Goal: Task Accomplishment & Management: Manage account settings

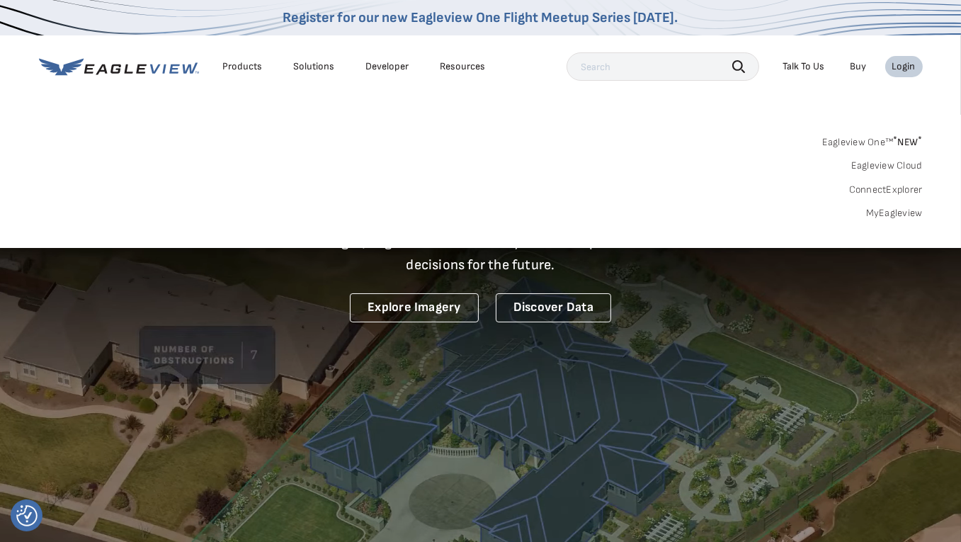
click at [867, 146] on link "Eagleview One™ * NEW *" at bounding box center [872, 140] width 101 height 16
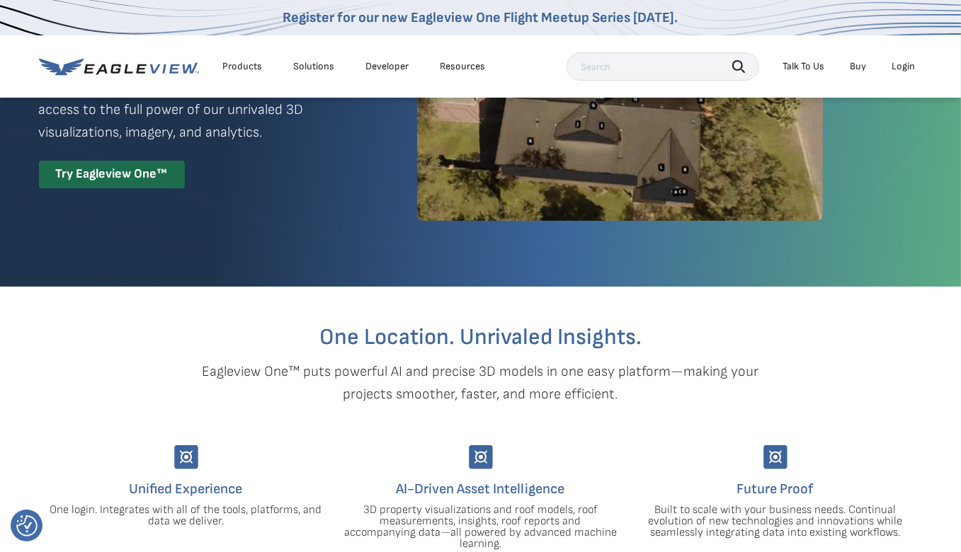
scroll to position [156, 0]
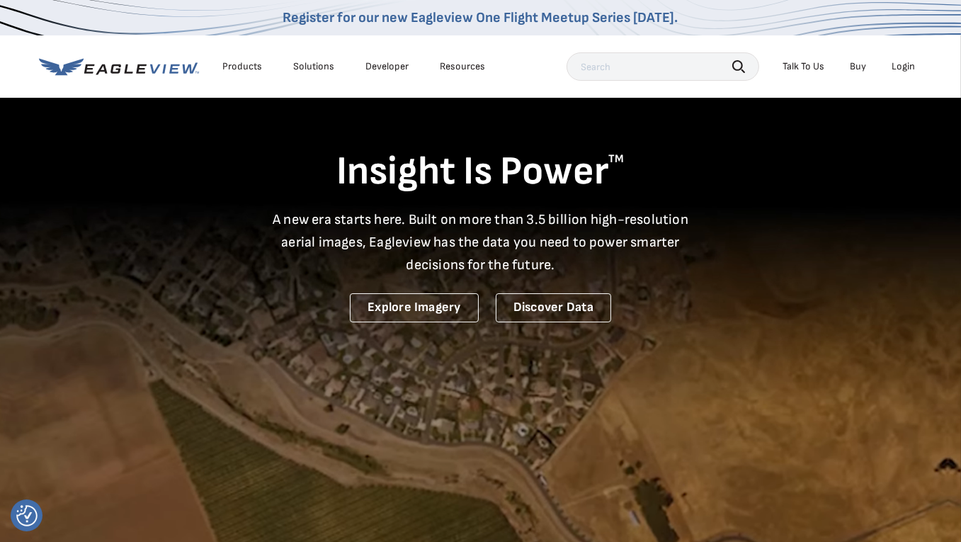
click at [898, 64] on div "Login" at bounding box center [903, 66] width 23 height 13
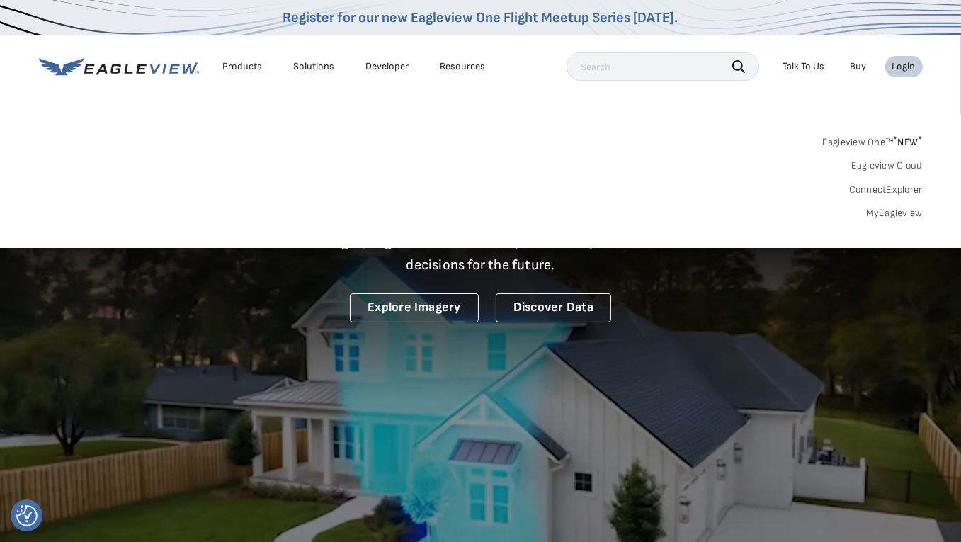
click at [901, 215] on link "MyEagleview" at bounding box center [894, 213] width 57 height 13
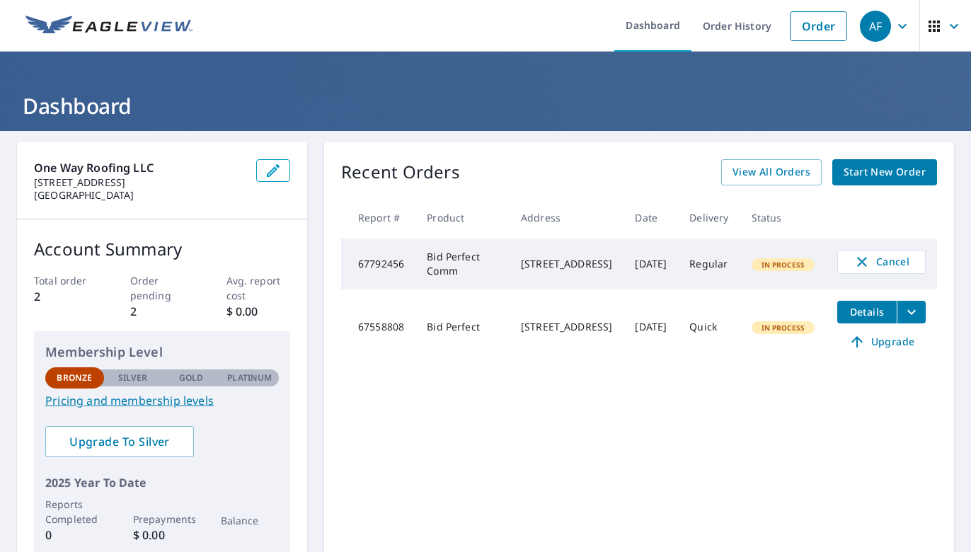
click at [125, 396] on link "Pricing and membership levels" at bounding box center [162, 400] width 234 height 17
click at [926, 23] on icon "button" at bounding box center [934, 26] width 17 height 17
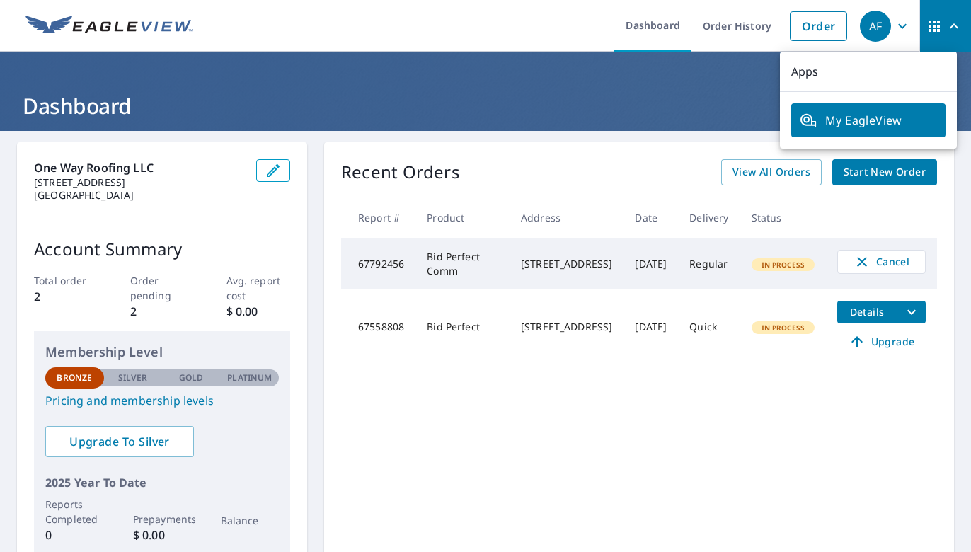
click at [926, 23] on icon "button" at bounding box center [934, 26] width 17 height 17
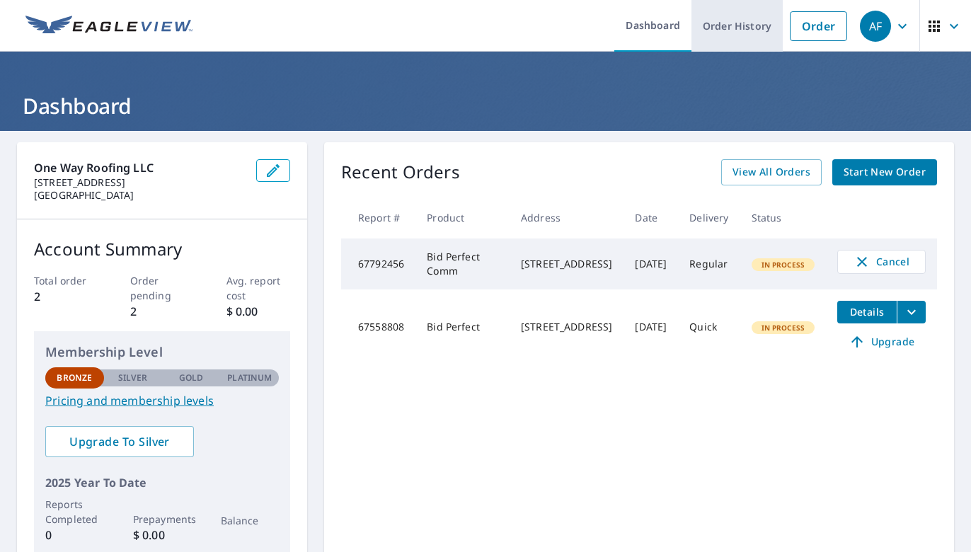
click at [734, 25] on link "Order History" at bounding box center [737, 26] width 91 height 52
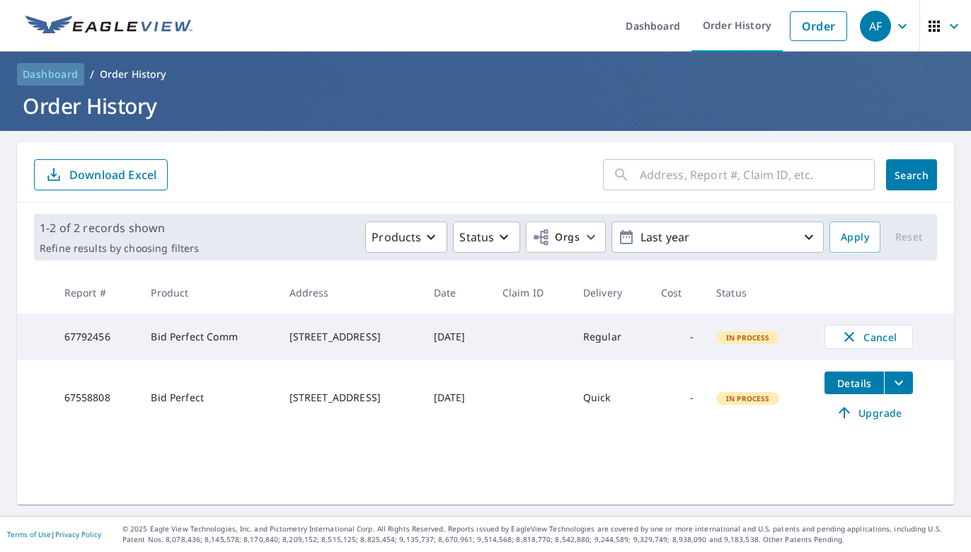
click at [40, 76] on span "Dashboard" at bounding box center [51, 74] width 56 height 14
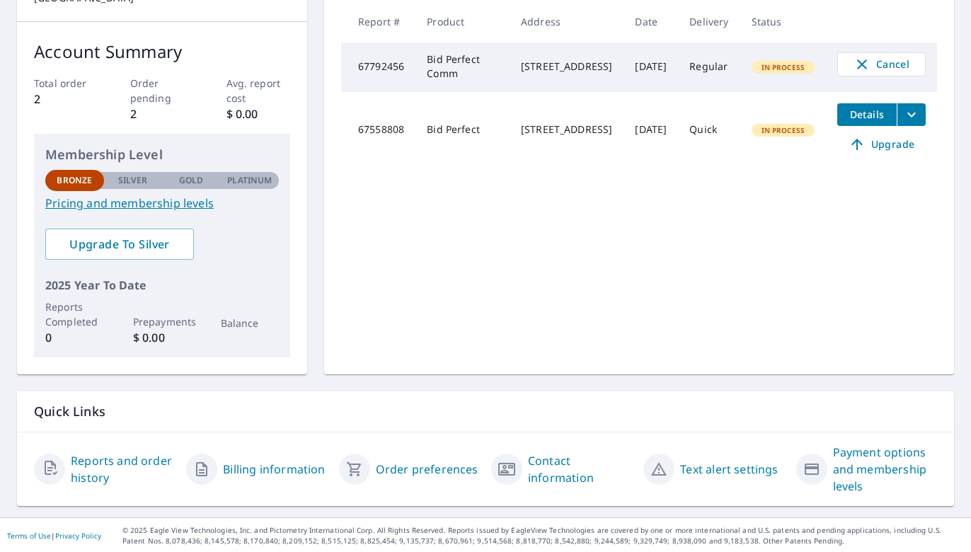
scroll to position [197, 0]
click at [120, 458] on link "Reports and order history" at bounding box center [123, 470] width 104 height 34
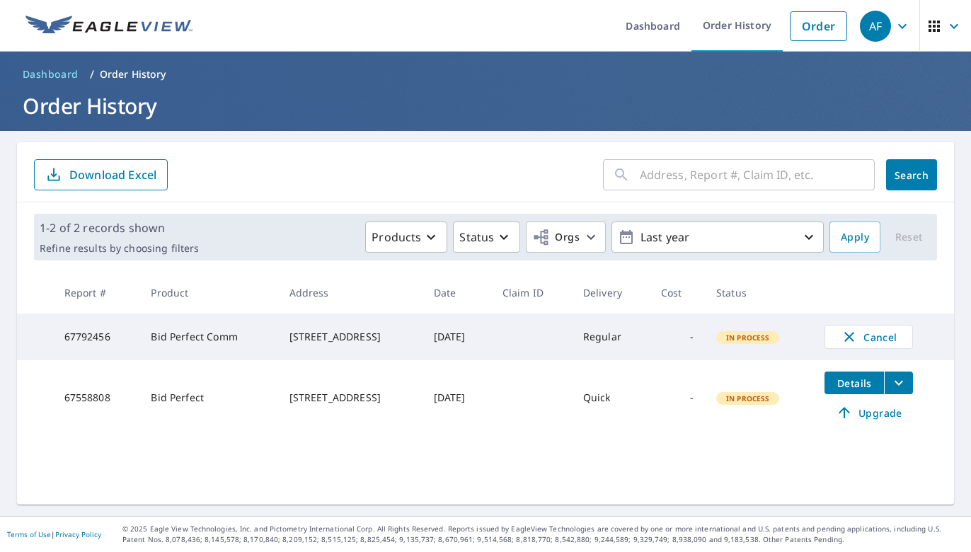
click at [899, 389] on icon "filesDropdownBtn-67558808" at bounding box center [899, 383] width 17 height 17
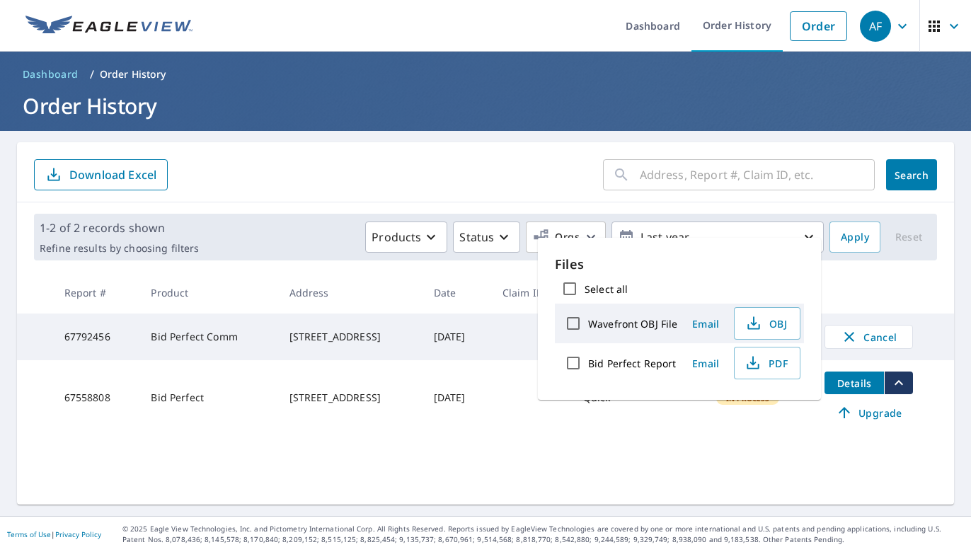
click at [899, 389] on icon "filesDropdownBtn-67558808" at bounding box center [899, 383] width 17 height 17
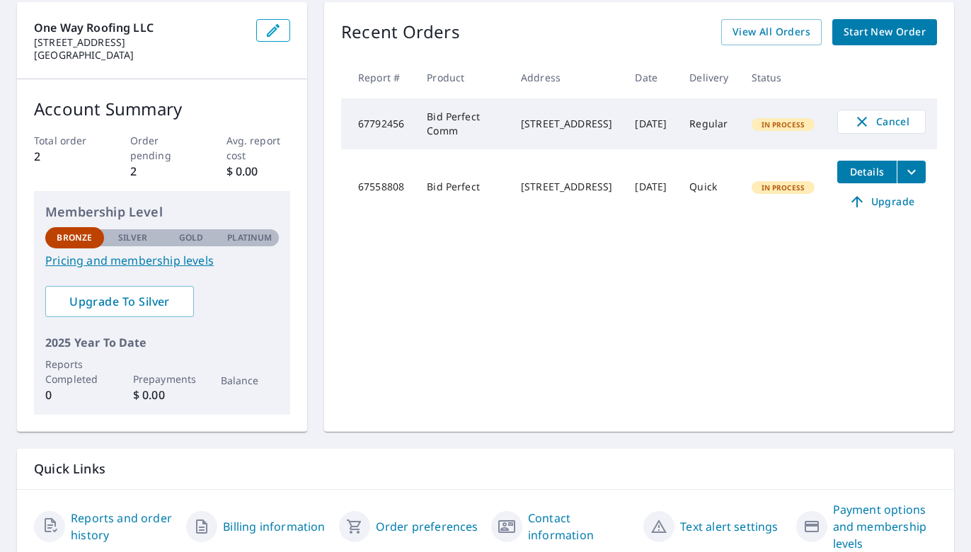
scroll to position [198, 0]
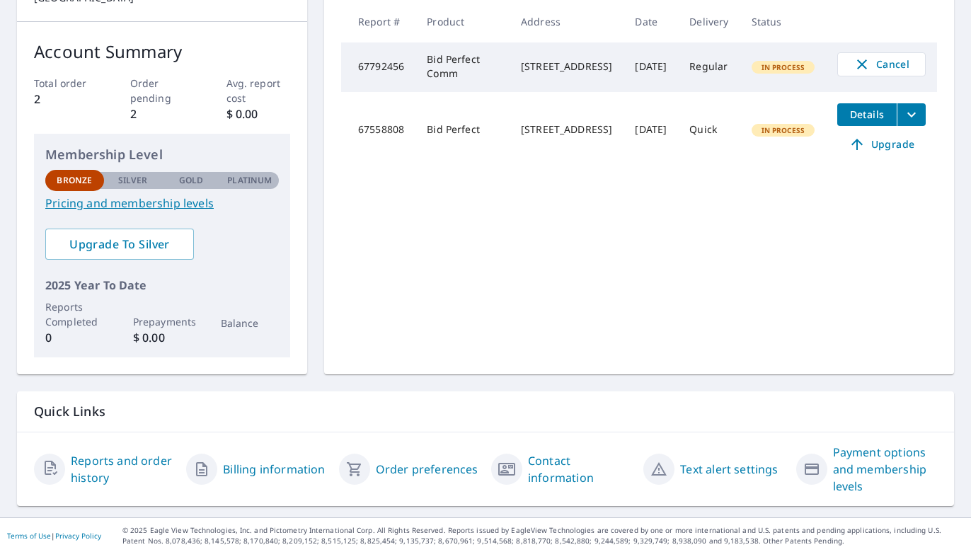
click at [248, 468] on link "Billing information" at bounding box center [274, 469] width 102 height 17
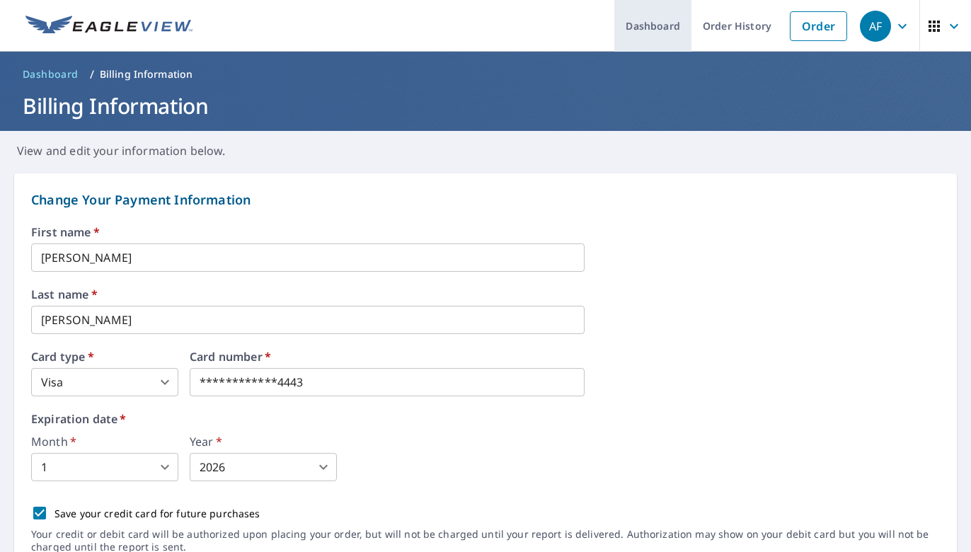
click at [638, 35] on link "Dashboard" at bounding box center [653, 26] width 77 height 52
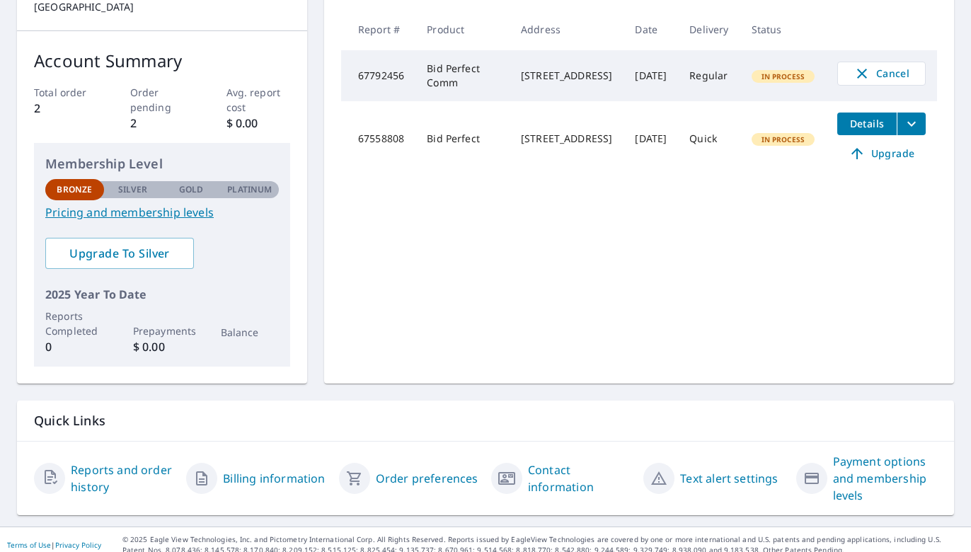
scroll to position [186, 0]
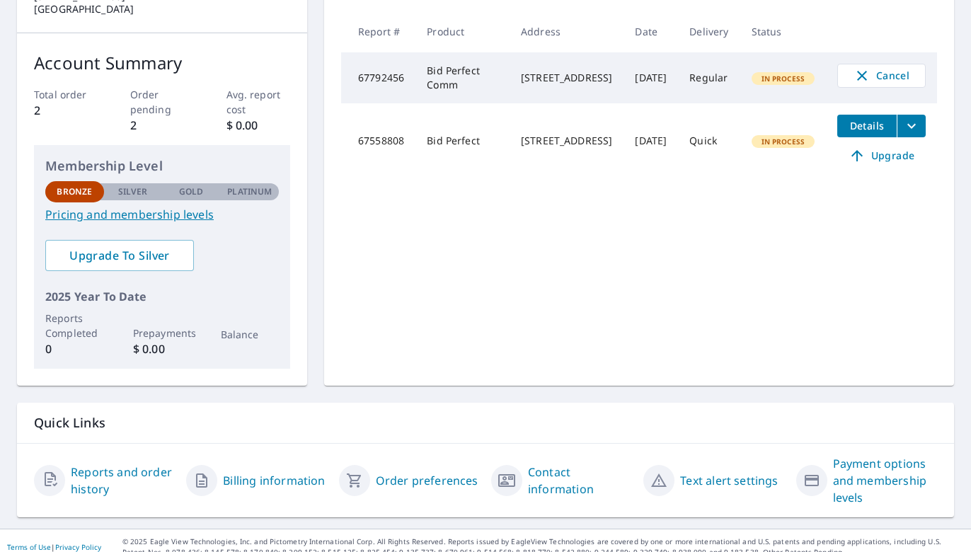
click at [851, 477] on link "Payment options and membership levels" at bounding box center [885, 480] width 104 height 51
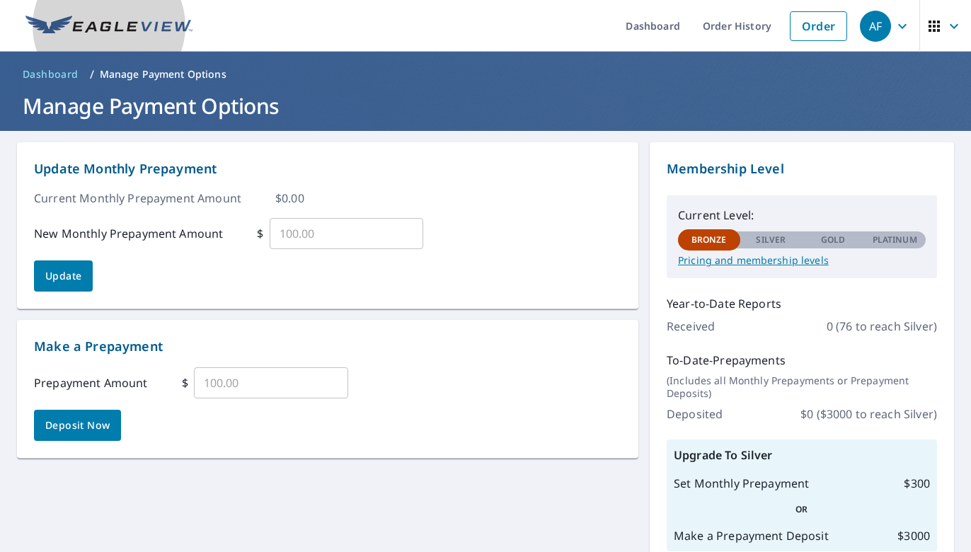
click at [119, 25] on img at bounding box center [108, 26] width 167 height 21
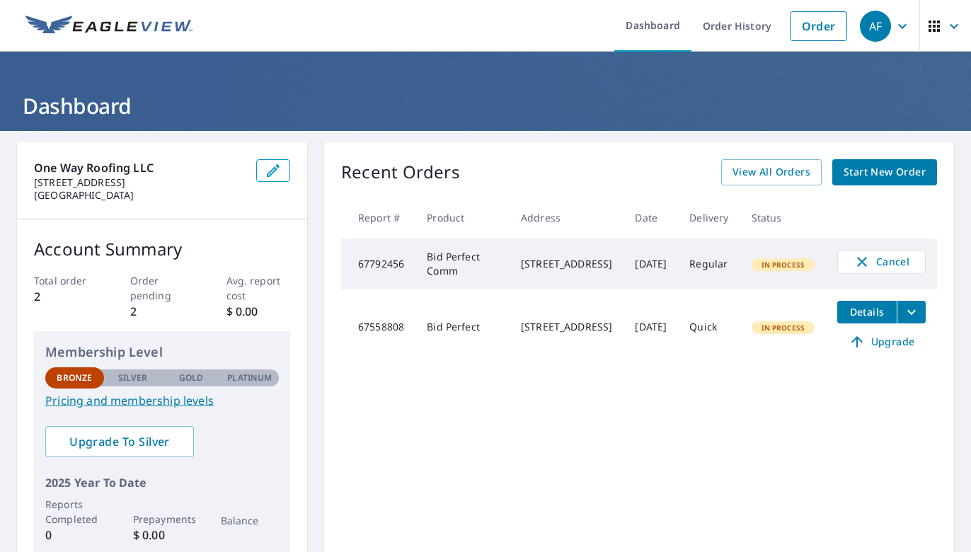
click at [583, 334] on div "2615 Setzers Gap Rd Lenoir, NC 28645" at bounding box center [566, 327] width 91 height 14
drag, startPoint x: 583, startPoint y: 352, endPoint x: 501, endPoint y: 336, distance: 83.7
click at [521, 334] on div "2615 Setzers Gap Rd Lenoir, NC 28645" at bounding box center [566, 327] width 91 height 14
copy div "2615 Setzers Gap Rd Lenoir, NC 28645"
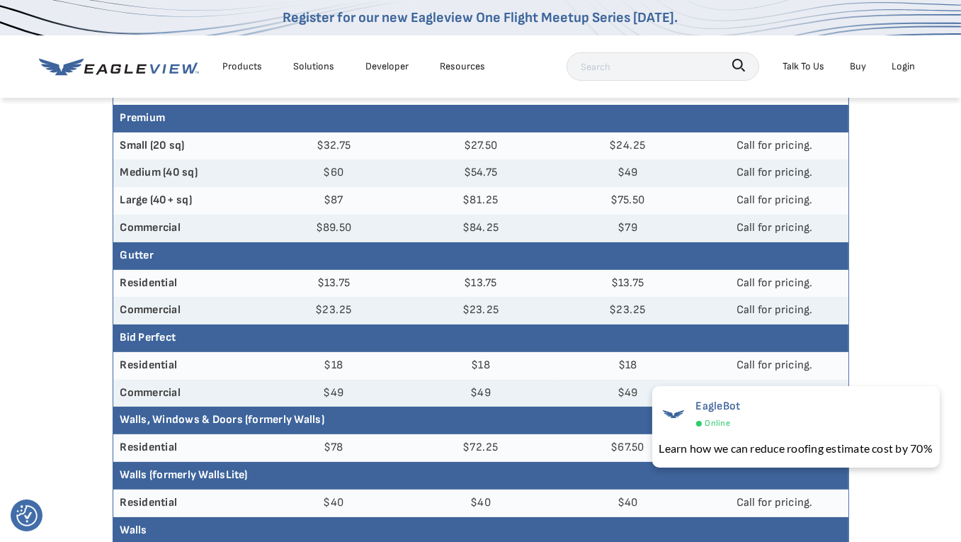
scroll to position [245, 0]
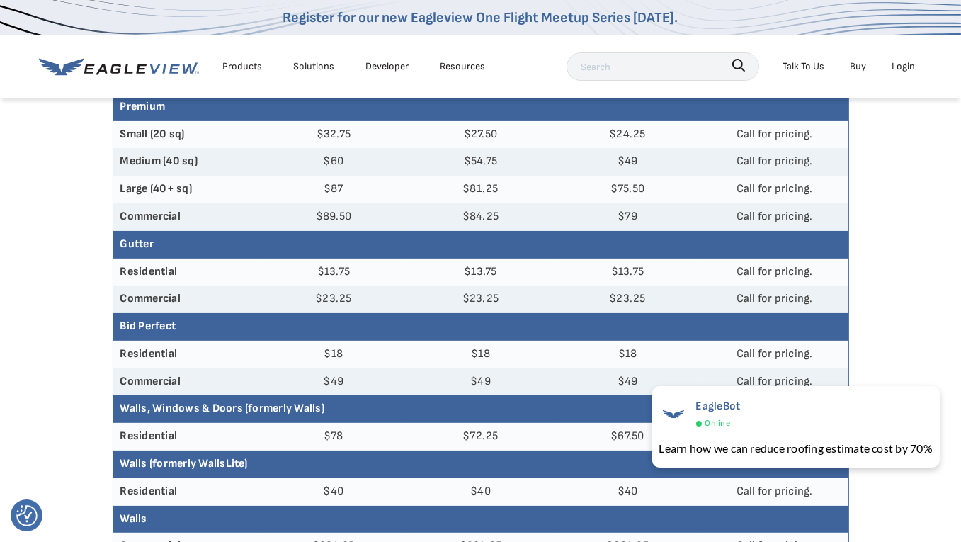
click at [338, 400] on th "Walls, Windows & Doors (formerly Walls)" at bounding box center [480, 409] width 735 height 28
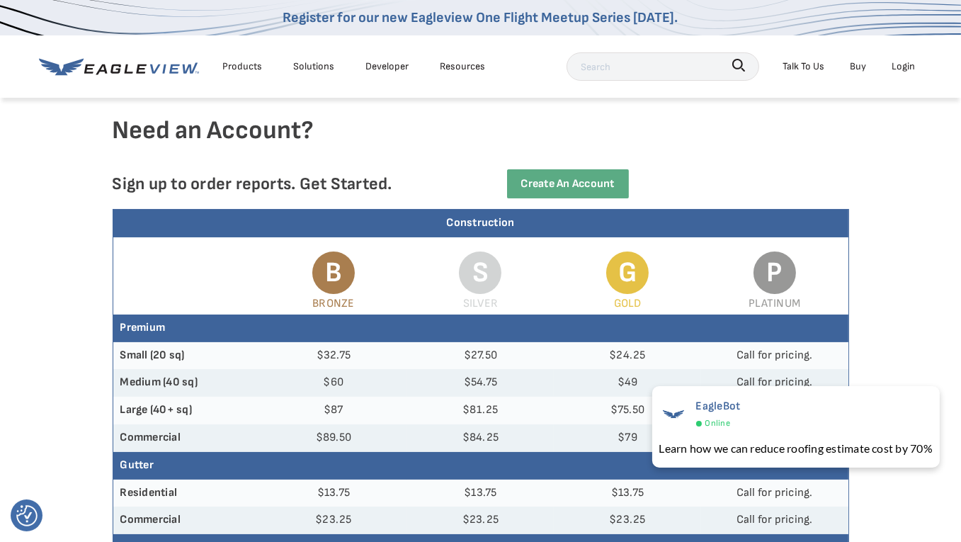
scroll to position [0, 2]
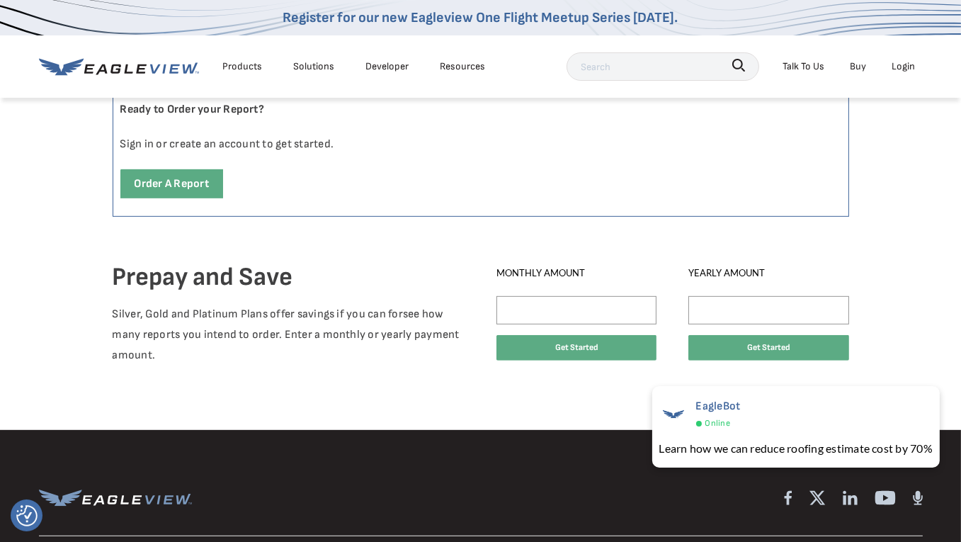
drag, startPoint x: 567, startPoint y: 226, endPoint x: 560, endPoint y: 250, distance: 25.1
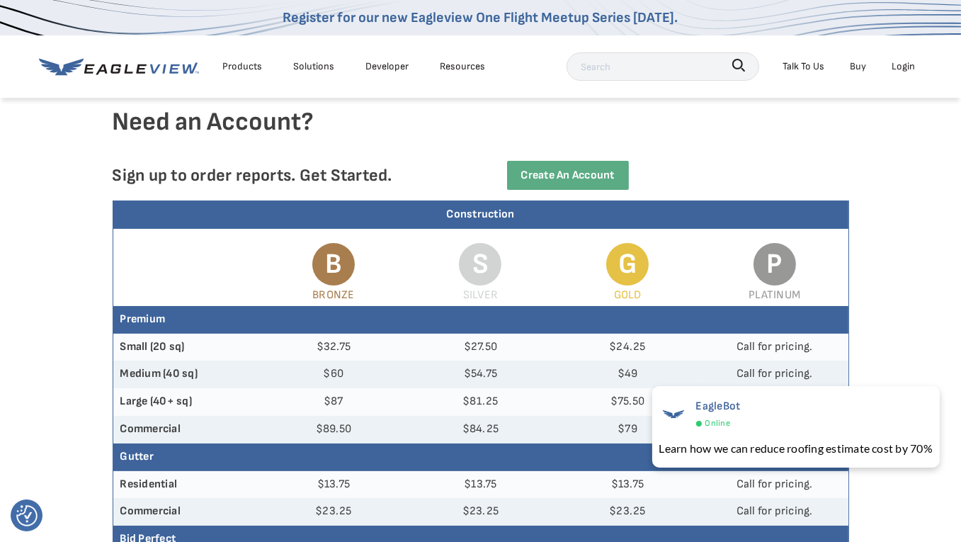
scroll to position [0, 5]
